Goal: Task Accomplishment & Management: Complete application form

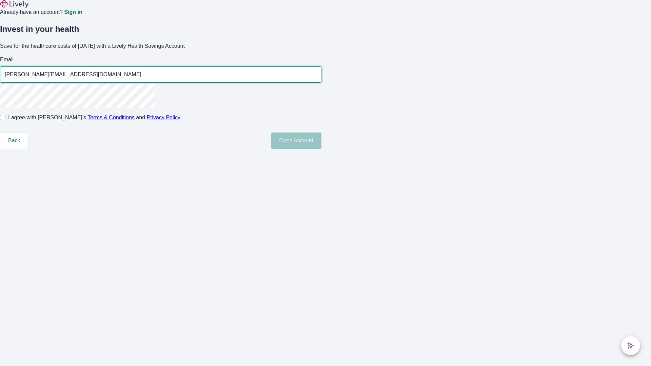
type input "Margarett.Rath95250819215443@yahoo.com"
click at [5, 120] on input "I agree with Lively’s Terms & Conditions and Privacy Policy" at bounding box center [2, 117] width 5 height 5
checkbox input "true"
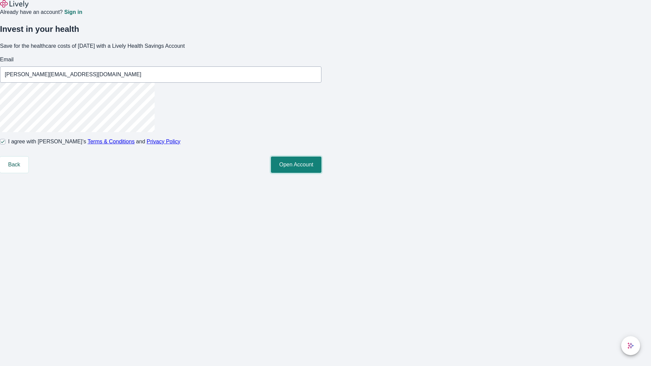
click at [321, 173] on button "Open Account" at bounding box center [296, 165] width 51 height 16
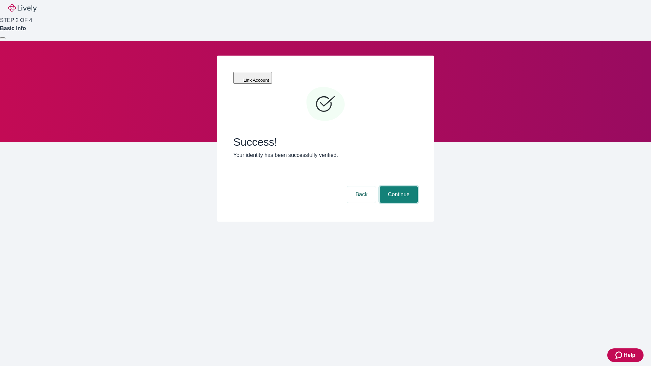
click at [398, 186] on button "Continue" at bounding box center [399, 194] width 38 height 16
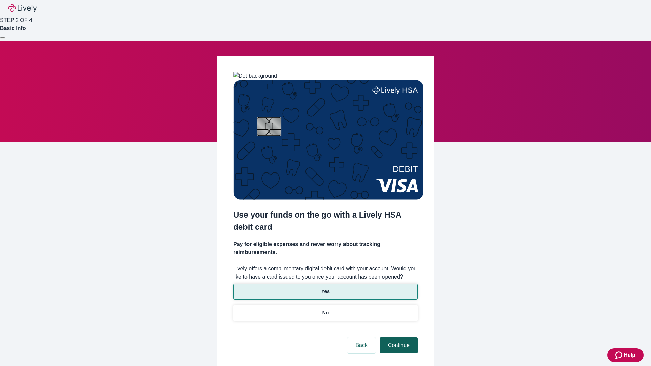
click at [325, 288] on p "Yes" at bounding box center [325, 291] width 8 height 7
click at [398, 337] on button "Continue" at bounding box center [399, 345] width 38 height 16
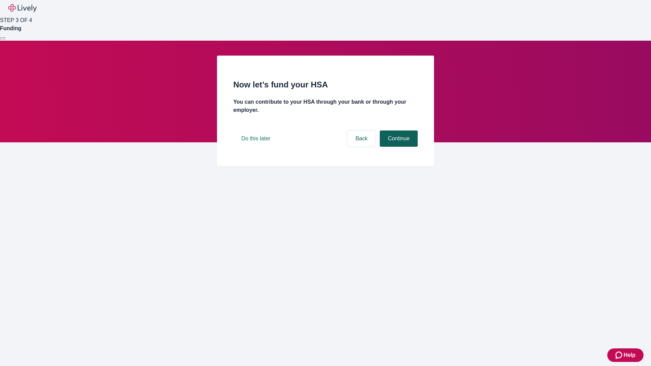
click at [398, 147] on button "Continue" at bounding box center [399, 139] width 38 height 16
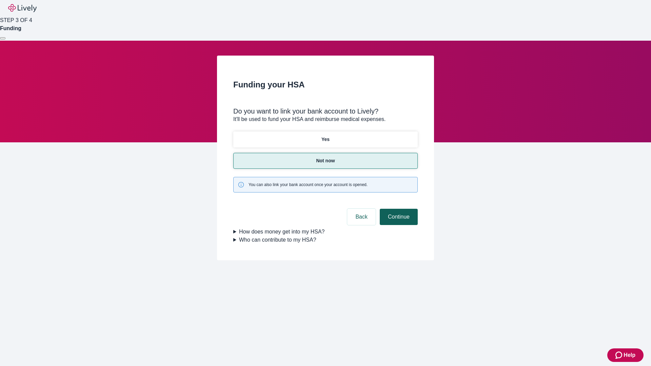
click at [398, 209] on button "Continue" at bounding box center [399, 217] width 38 height 16
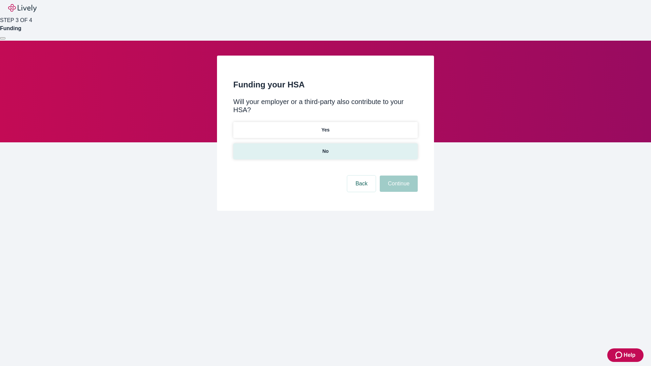
click at [325, 148] on p "No" at bounding box center [325, 151] width 6 height 7
click at [398, 176] on button "Continue" at bounding box center [399, 184] width 38 height 16
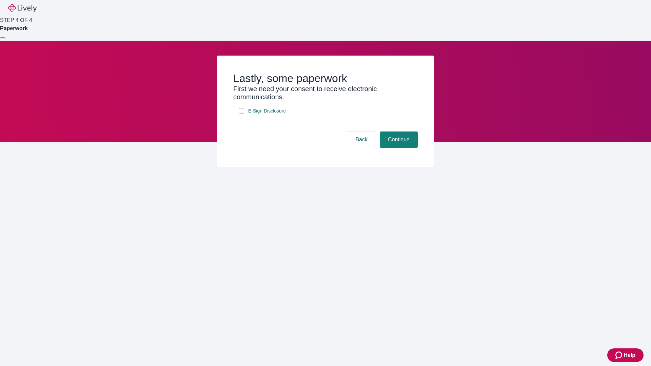
click at [241, 114] on input "E-Sign Disclosure" at bounding box center [241, 110] width 5 height 5
checkbox input "true"
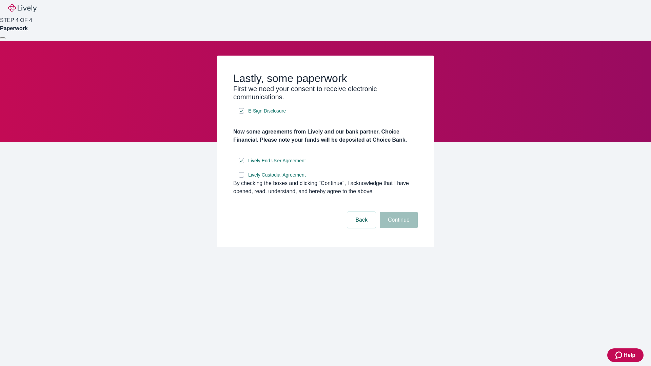
click at [241, 178] on input "Lively Custodial Agreement" at bounding box center [241, 174] width 5 height 5
checkbox input "true"
click at [398, 228] on button "Continue" at bounding box center [399, 220] width 38 height 16
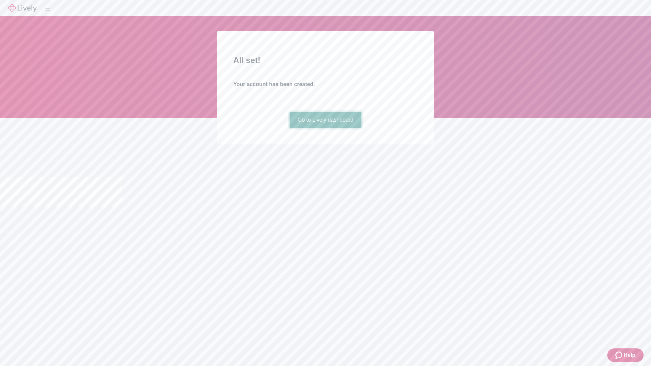
click at [325, 128] on link "Go to Lively dashboard" at bounding box center [325, 120] width 72 height 16
